Goal: Task Accomplishment & Management: Manage account settings

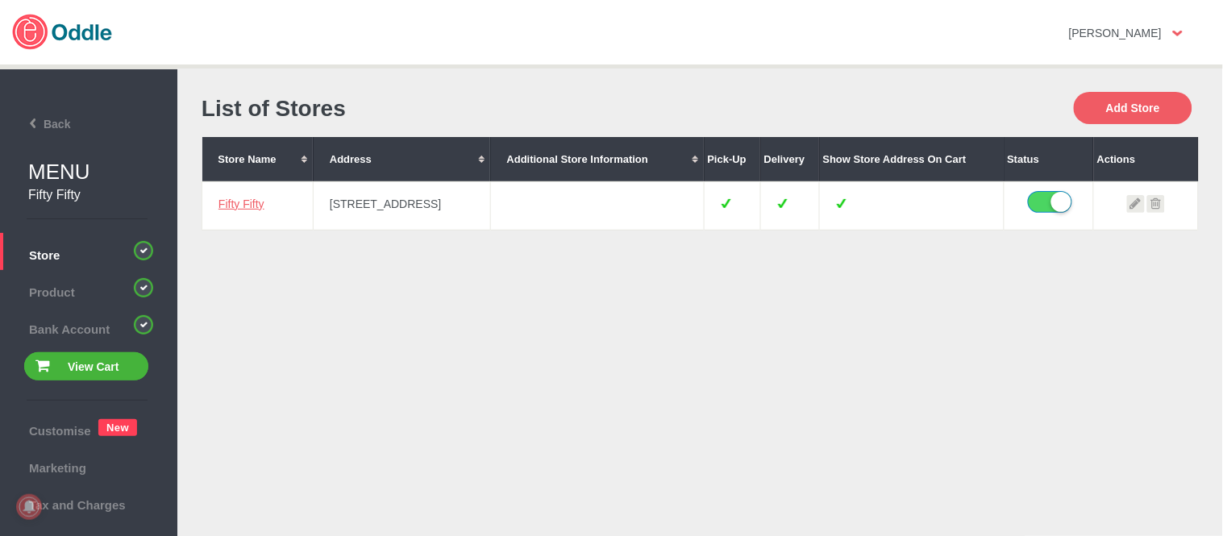
click at [227, 190] on td "Fifty Fifty" at bounding box center [257, 205] width 111 height 48
click at [235, 206] on link "Fifty Fifty" at bounding box center [241, 203] width 46 height 13
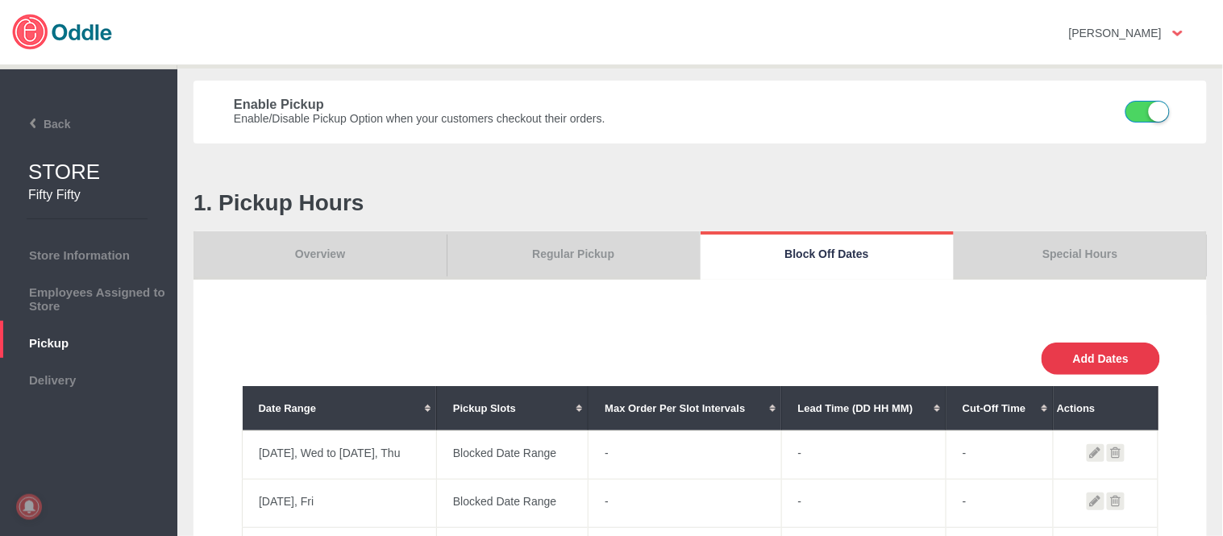
click at [1082, 365] on button "Add Dates" at bounding box center [1100, 359] width 118 height 32
select select "0"
type input "0"
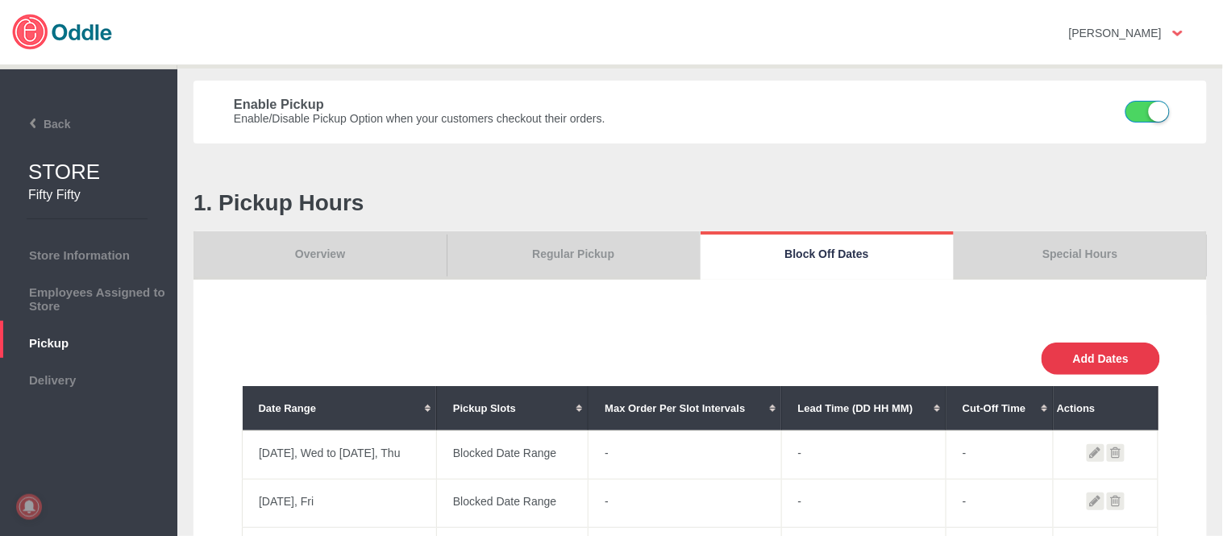
type input "30"
select select "11:00 AM"
select select "11:00 PM"
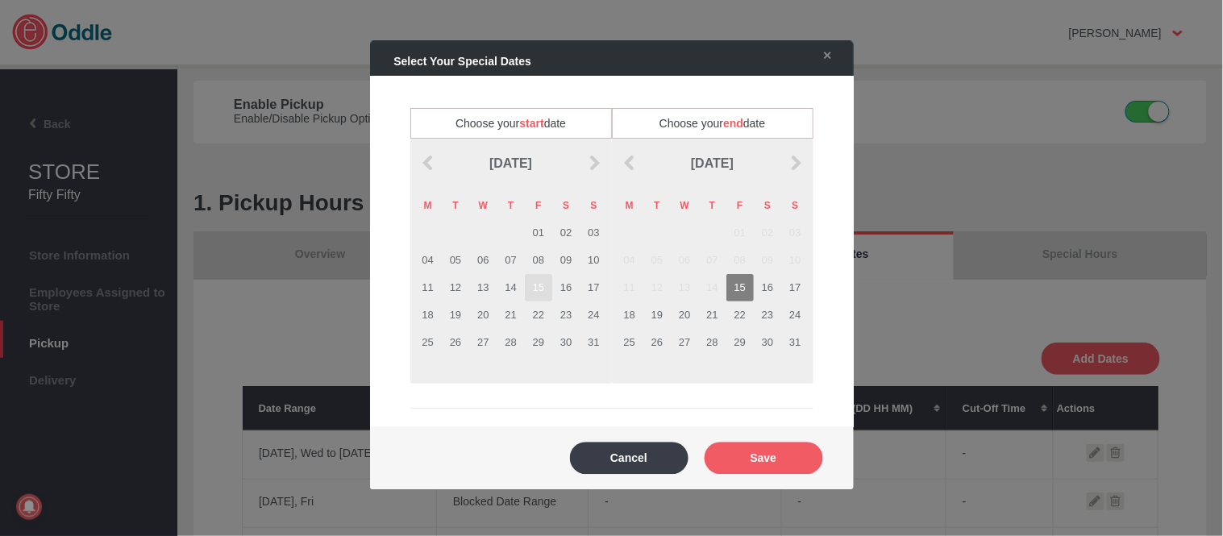
click at [542, 288] on td "15" at bounding box center [538, 287] width 27 height 27
click at [726, 292] on td "15" at bounding box center [739, 287] width 27 height 27
click at [782, 463] on button "Save" at bounding box center [763, 458] width 118 height 32
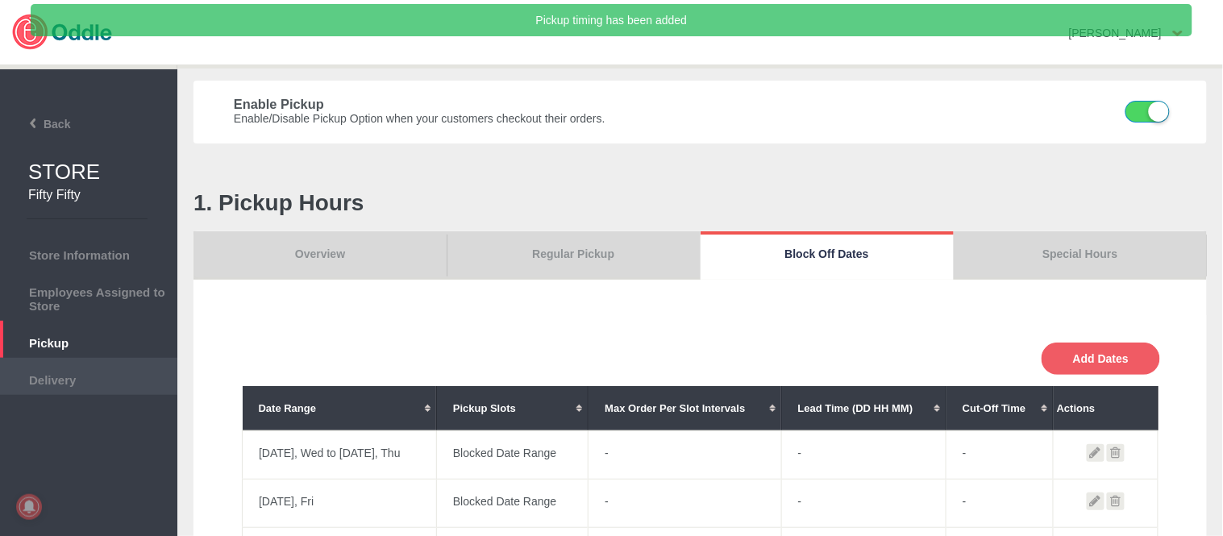
click at [70, 369] on span "Delivery" at bounding box center [88, 378] width 161 height 18
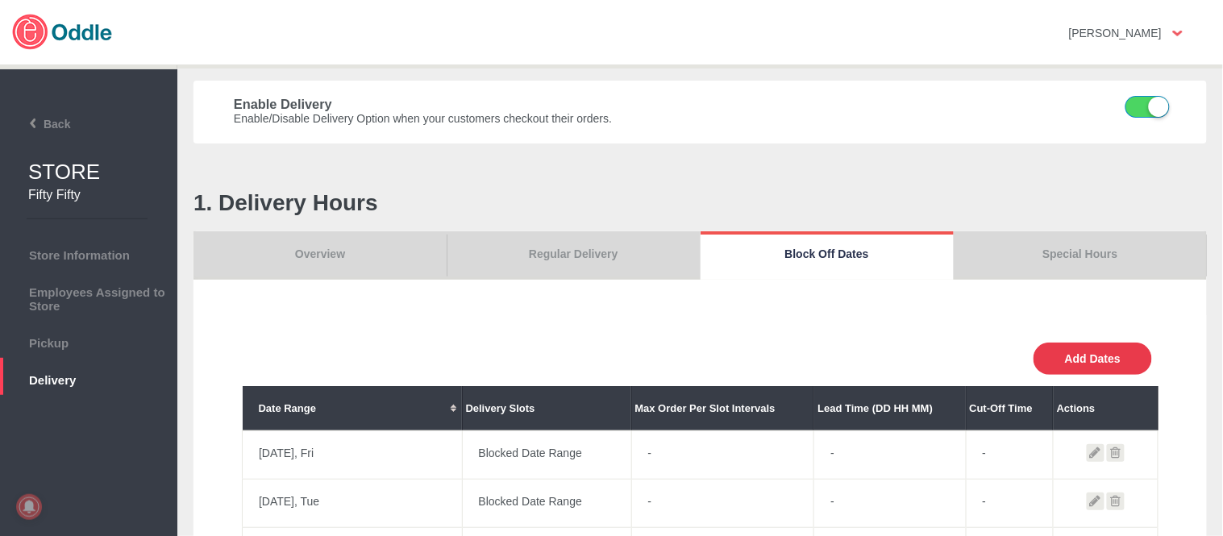
click at [1096, 361] on button "Add Dates" at bounding box center [1092, 359] width 118 height 32
select select "0"
type input "0"
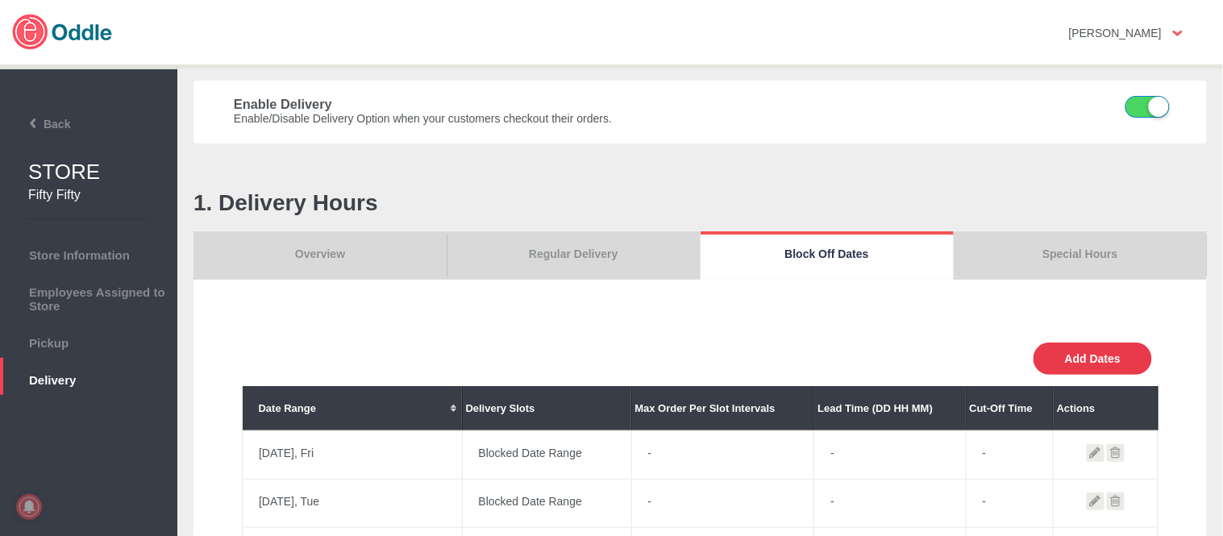
type input "30"
select select "11:00 AM"
select select "11:00 PM"
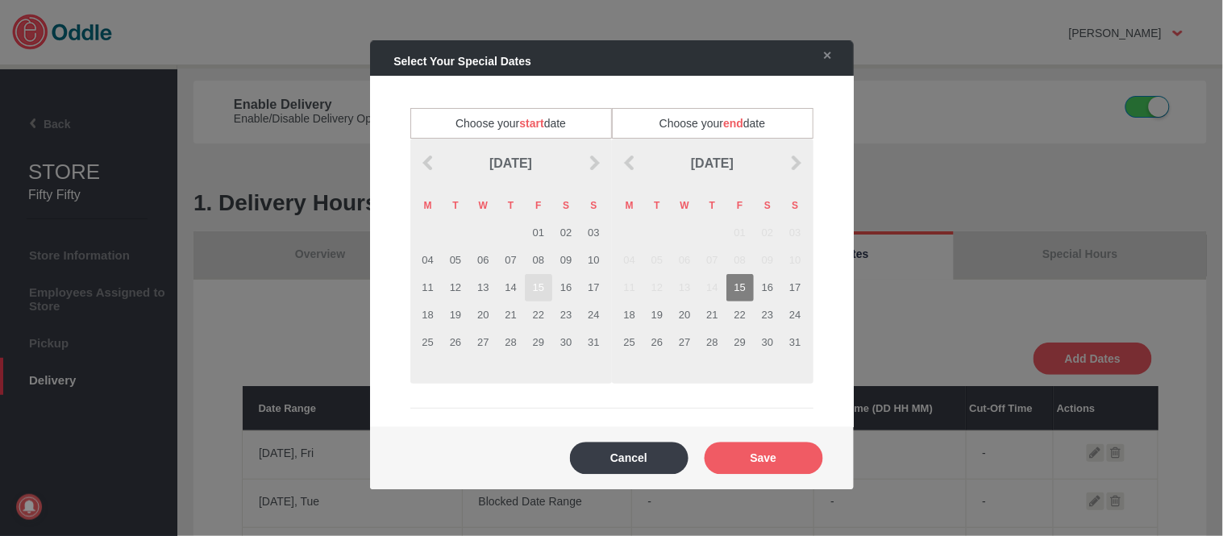
click at [538, 289] on td "15" at bounding box center [538, 287] width 27 height 27
click at [738, 286] on td "15" at bounding box center [739, 287] width 27 height 27
click at [799, 453] on button "Save" at bounding box center [763, 458] width 118 height 32
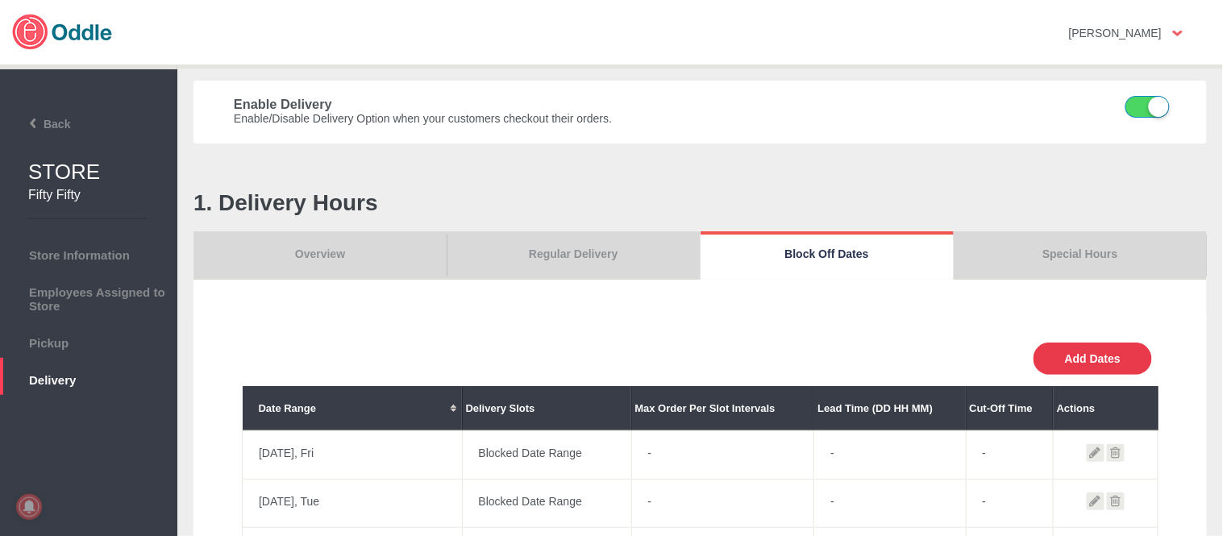
click at [1102, 365] on button "Add Dates" at bounding box center [1092, 359] width 118 height 32
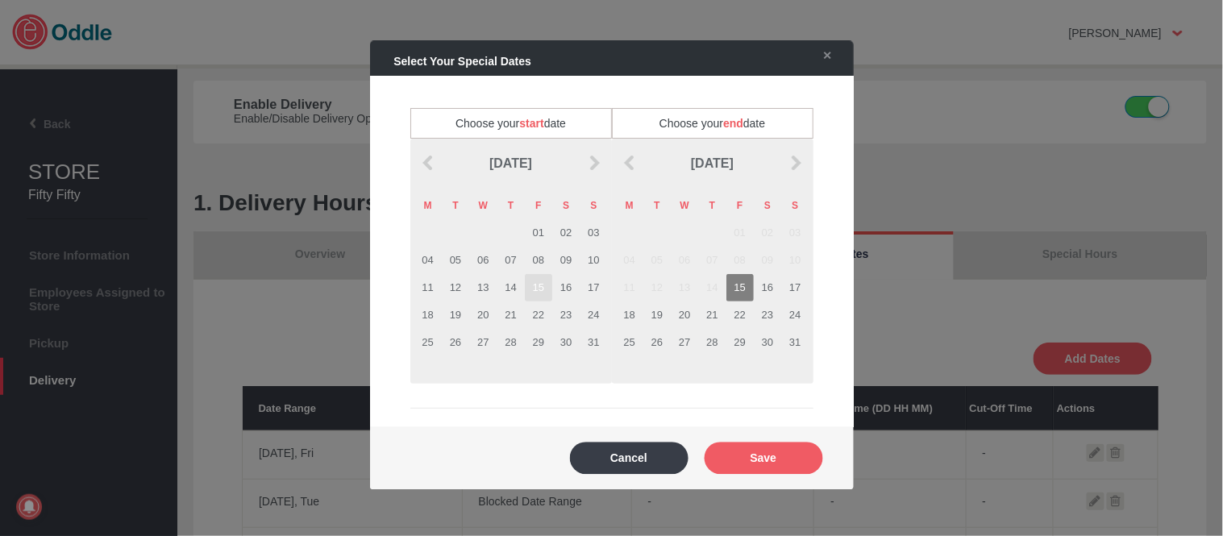
click at [542, 290] on td "15" at bounding box center [538, 287] width 27 height 27
click at [742, 299] on td "15" at bounding box center [739, 287] width 27 height 27
click at [770, 474] on div "Cancel Save" at bounding box center [611, 457] width 451 height 55
click at [798, 463] on button "Save" at bounding box center [763, 458] width 118 height 32
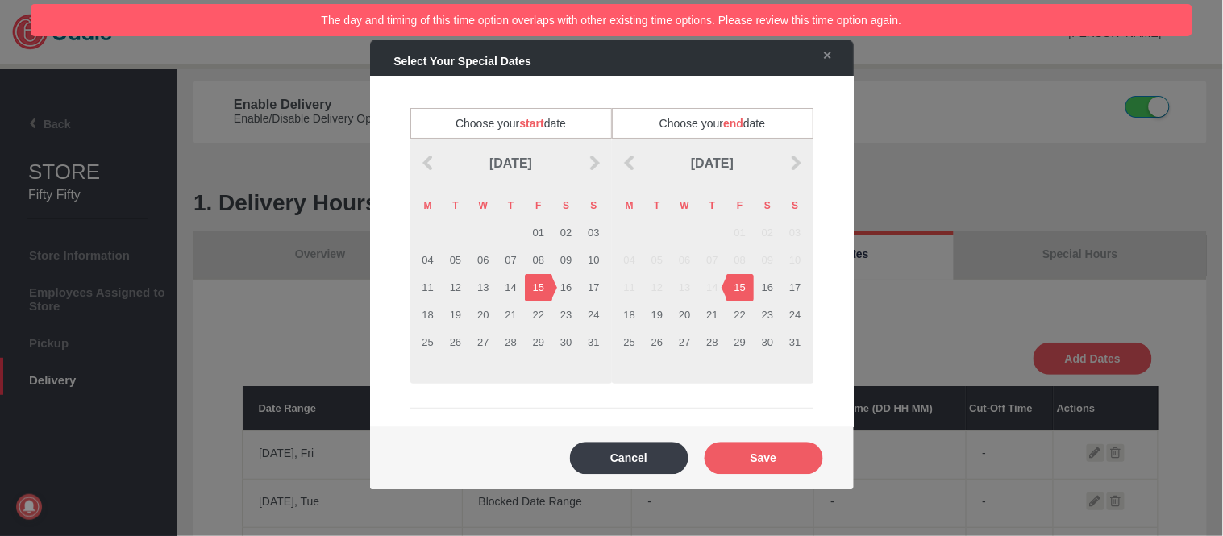
click at [314, 276] on div at bounding box center [611, 268] width 1223 height 536
click at [675, 484] on div "Cancel Save" at bounding box center [611, 457] width 451 height 55
click at [667, 465] on button "Cancel" at bounding box center [629, 458] width 118 height 32
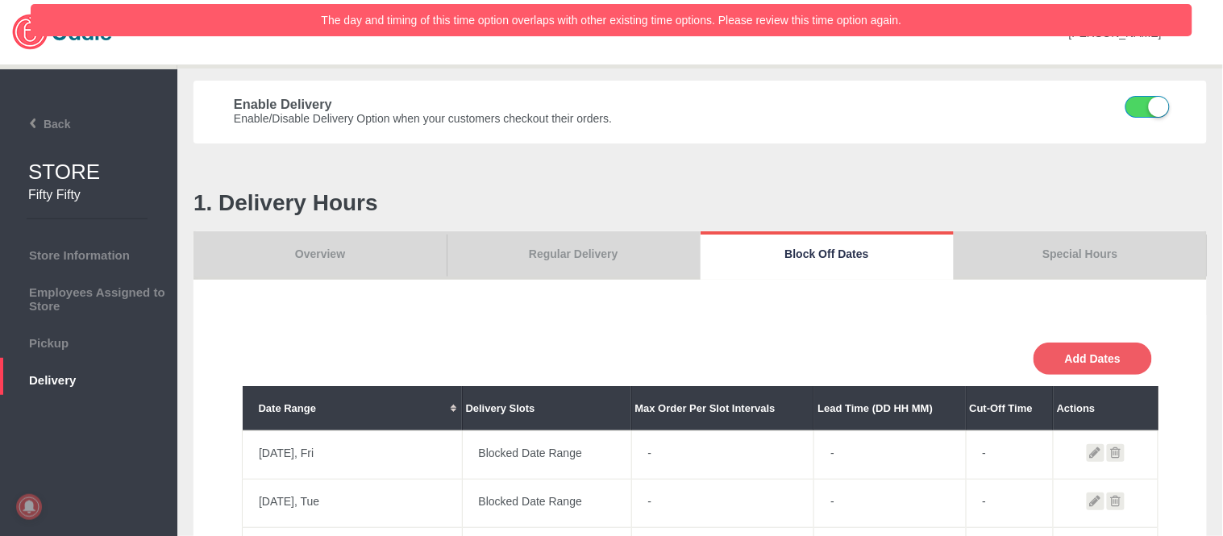
click at [306, 235] on link "Overview" at bounding box center [319, 255] width 253 height 48
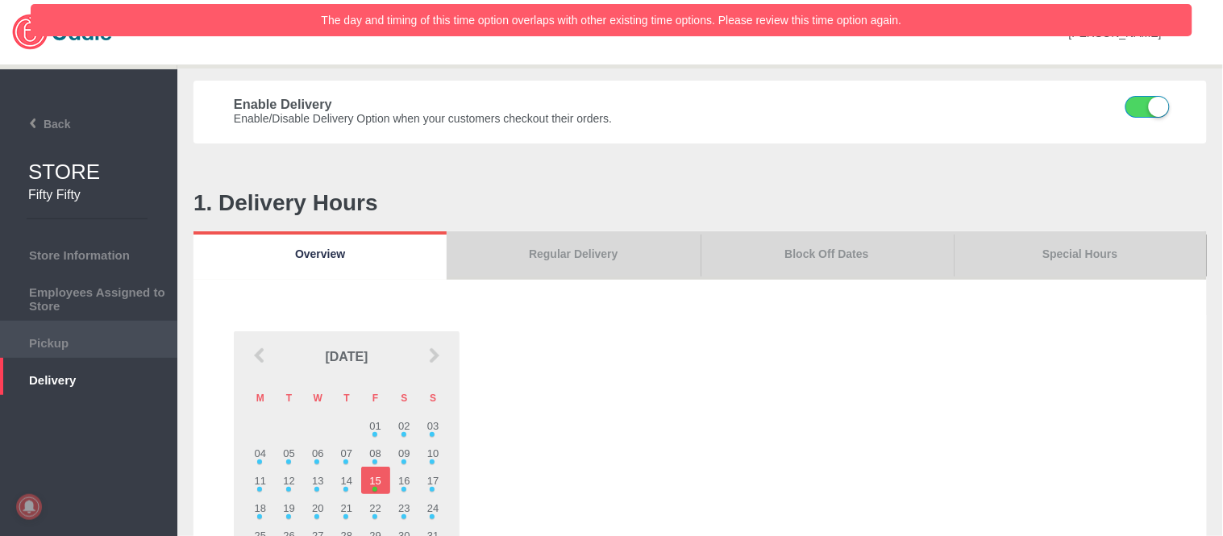
click at [67, 335] on span "Pickup" at bounding box center [88, 341] width 161 height 18
